Goal: Task Accomplishment & Management: Manage account settings

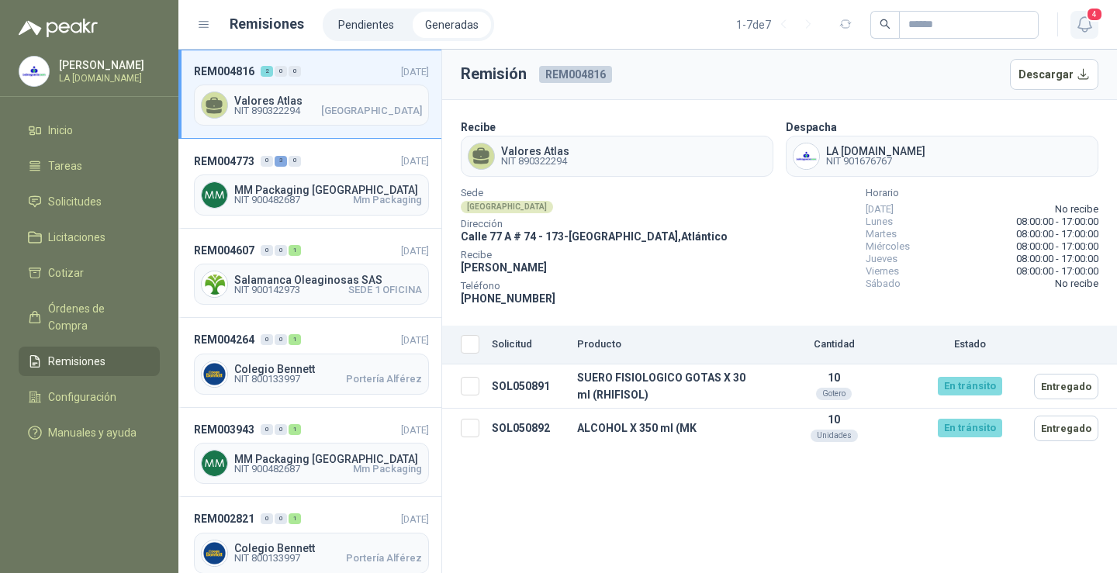
click at [1088, 28] on icon "button" at bounding box center [1084, 24] width 13 height 15
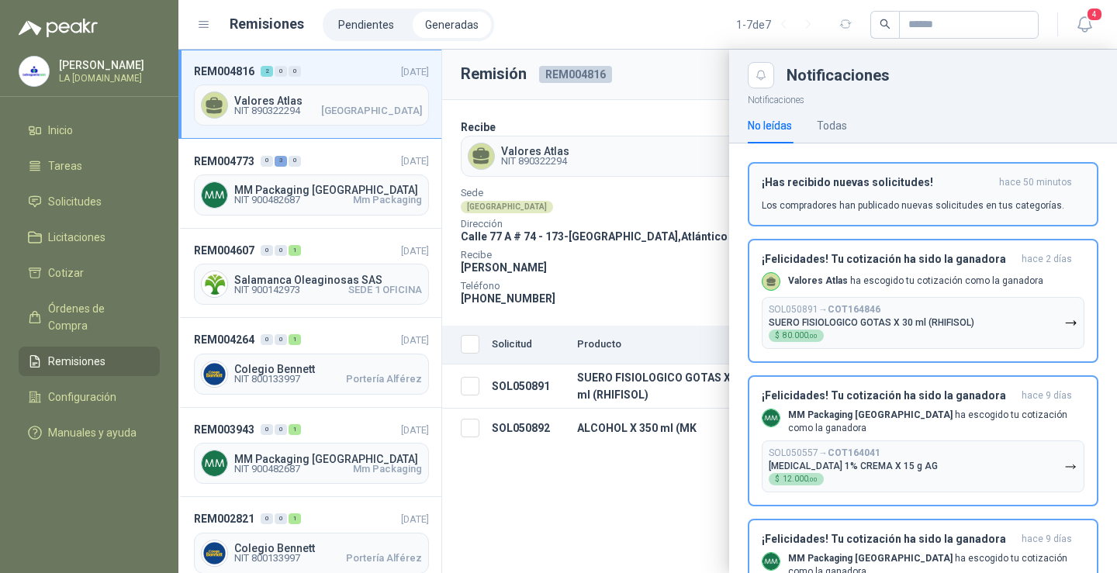
click at [923, 184] on h3 "¡Has recibido nuevas solicitudes!" at bounding box center [877, 182] width 231 height 13
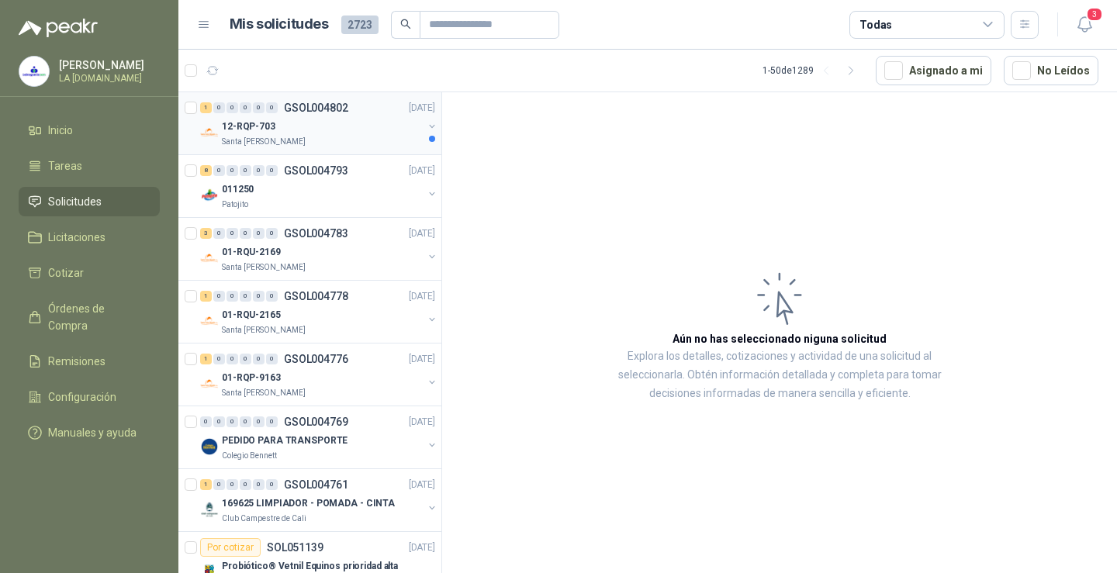
click at [317, 129] on div "12-RQP-703" at bounding box center [322, 126] width 201 height 19
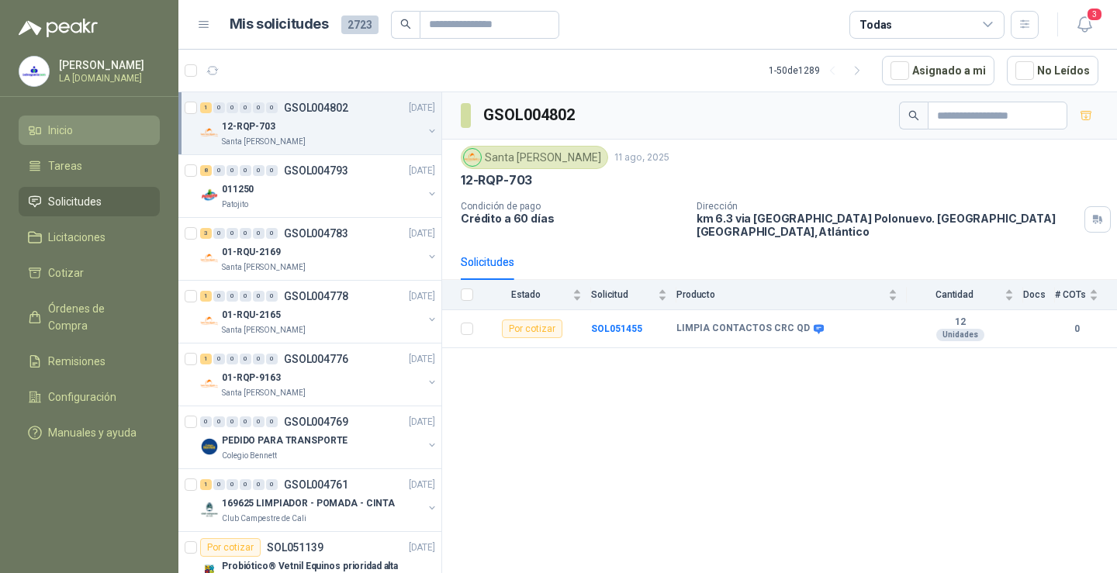
click at [88, 136] on li "Inicio" at bounding box center [89, 130] width 123 height 17
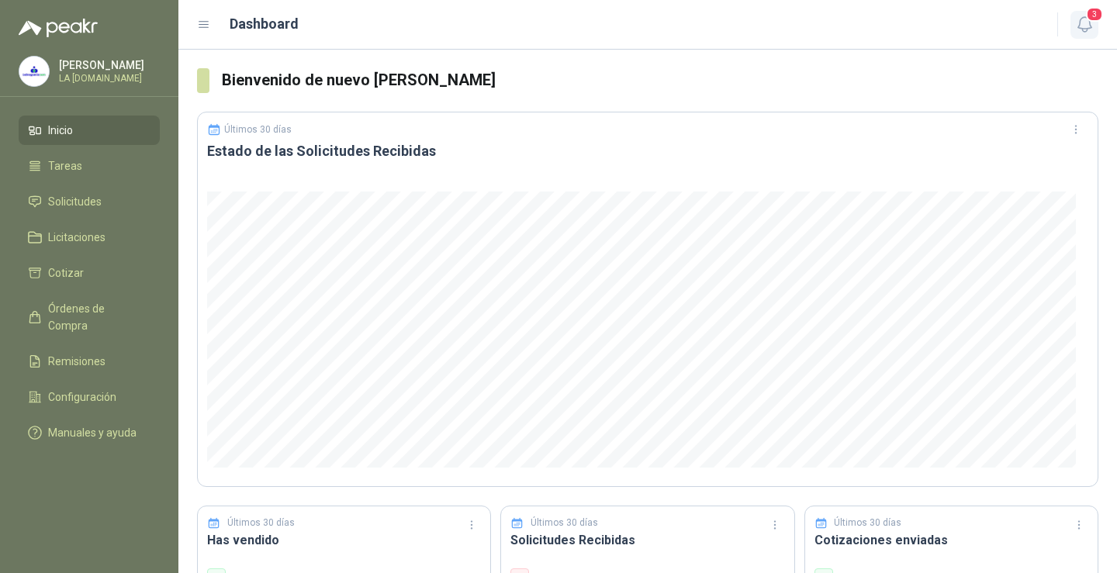
click at [1093, 27] on icon "button" at bounding box center [1085, 24] width 19 height 19
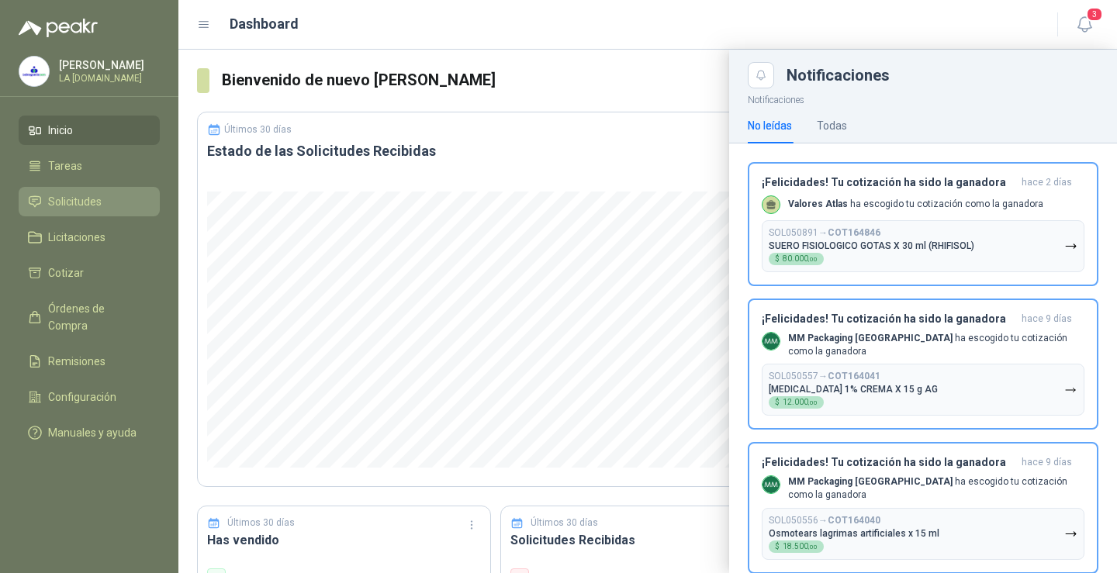
click at [133, 197] on li "Solicitudes" at bounding box center [89, 201] width 123 height 17
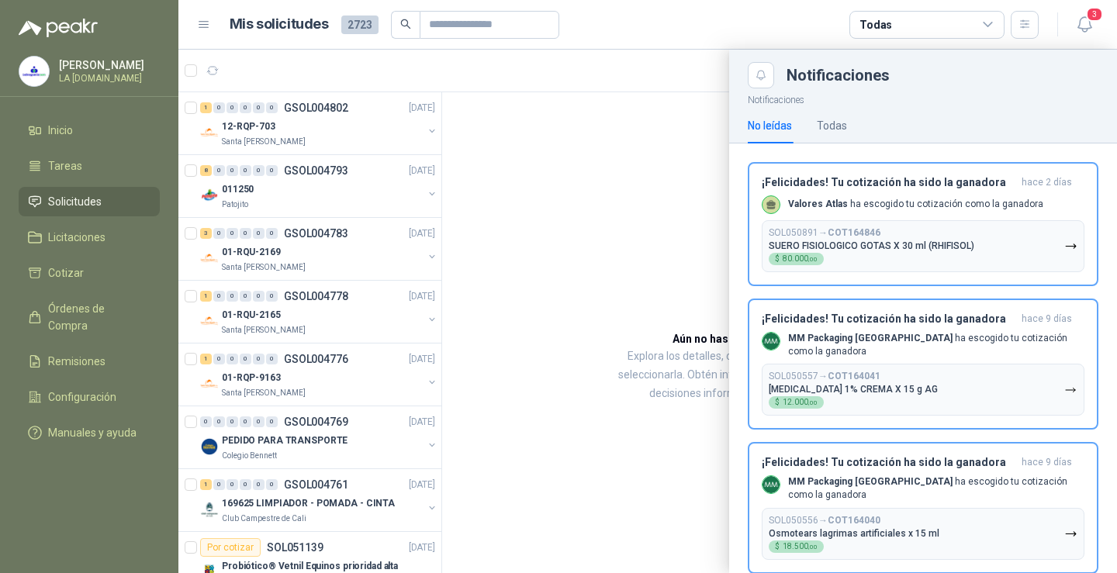
click at [364, 140] on div at bounding box center [647, 312] width 939 height 524
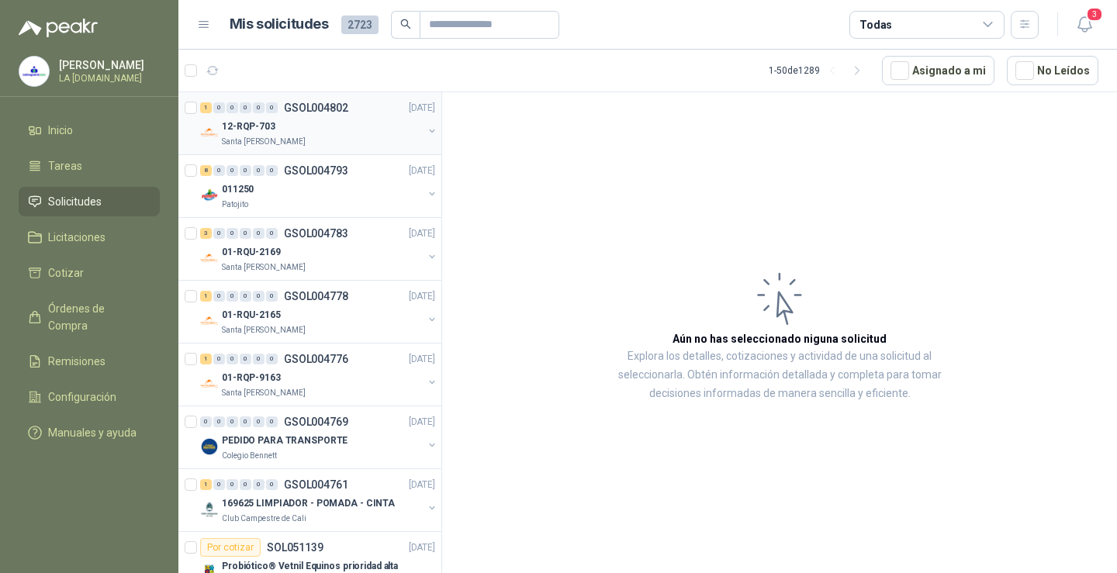
click at [358, 140] on div "Santa [PERSON_NAME]" at bounding box center [322, 142] width 201 height 12
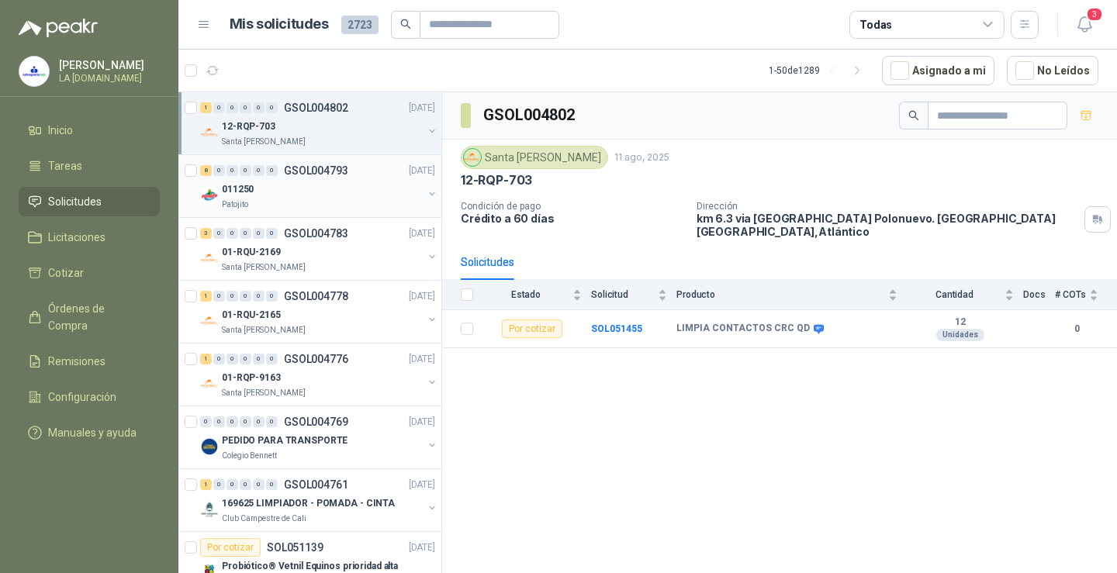
click at [334, 212] on div "8 0 0 0 0 0 GSOL004793 [DATE] 011250 Patojito" at bounding box center [309, 186] width 263 height 63
click at [334, 202] on div "Patojito" at bounding box center [322, 205] width 201 height 12
